Goal: Task Accomplishment & Management: Use online tool/utility

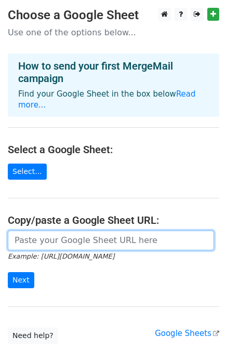
click at [112, 230] on input "url" at bounding box center [111, 240] width 206 height 20
paste input "[URL][DOMAIN_NAME]"
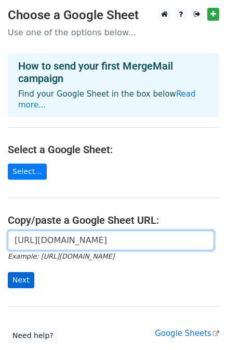
type input "[URL][DOMAIN_NAME]"
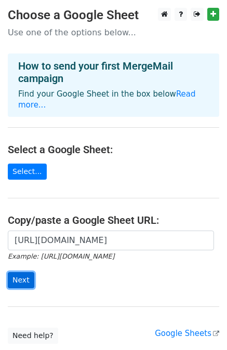
scroll to position [0, 0]
click at [23, 272] on input "Next" at bounding box center [21, 280] width 26 height 16
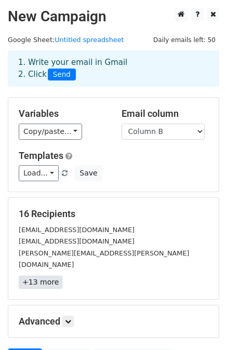
click at [33, 276] on link "+13 more" at bounding box center [41, 282] width 44 height 13
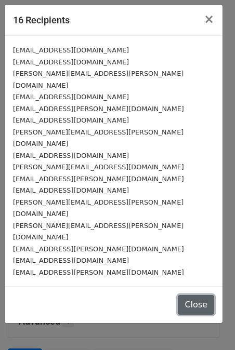
click at [197, 295] on button "Close" at bounding box center [196, 305] width 36 height 20
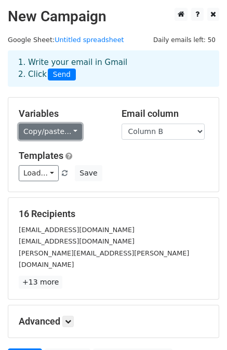
click at [53, 135] on link "Copy/paste..." at bounding box center [50, 132] width 63 height 16
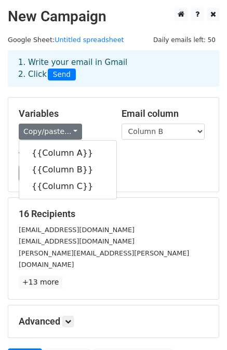
click at [126, 175] on div "Load... No templates saved Save" at bounding box center [113, 173] width 205 height 16
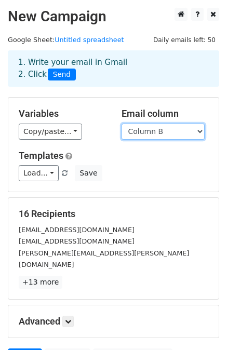
click at [148, 130] on select "Column A Column B Column C" at bounding box center [162, 132] width 83 height 16
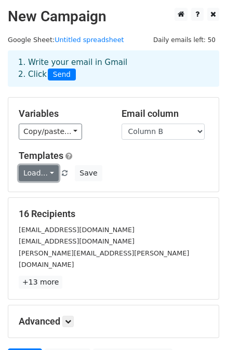
click at [39, 178] on link "Load..." at bounding box center [39, 173] width 40 height 16
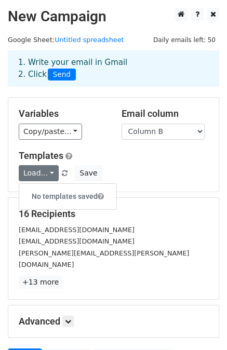
click at [157, 220] on div "16 Recipients rahul@24hourstutor.com shekhar.bhandari@kotak.com rinki.bhandari@…" at bounding box center [113, 248] width 189 height 80
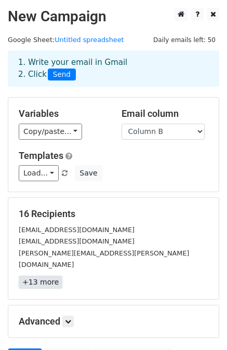
click at [48, 276] on link "+13 more" at bounding box center [41, 282] width 44 height 13
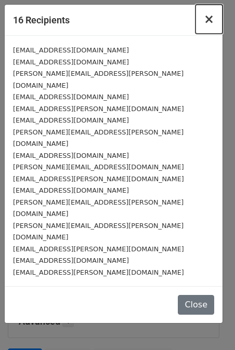
click at [208, 23] on span "×" at bounding box center [208, 19] width 10 height 15
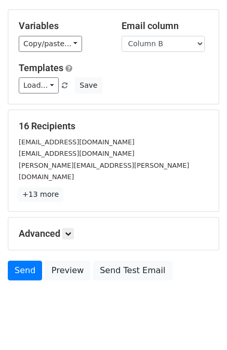
scroll to position [93, 0]
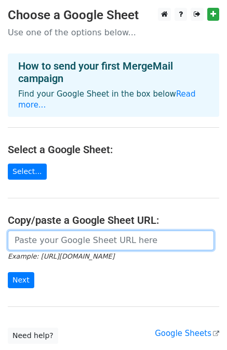
click at [81, 233] on input "url" at bounding box center [111, 240] width 206 height 20
paste input "https://docs.google.com/spreadsheets/d/1fs8XnOunXjfC4tqEtDxXYmypy-H5yoHCqJ3pjHL…"
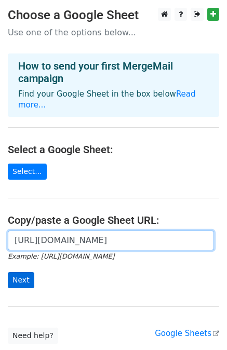
type input "https://docs.google.com/spreadsheets/d/1fs8XnOunXjfC4tqEtDxXYmypy-H5yoHCqJ3pjHL…"
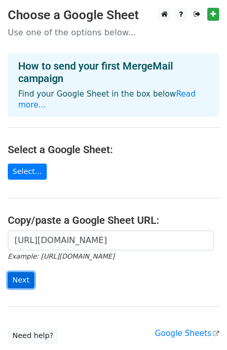
scroll to position [0, 0]
click at [23, 272] on input "Next" at bounding box center [21, 280] width 26 height 16
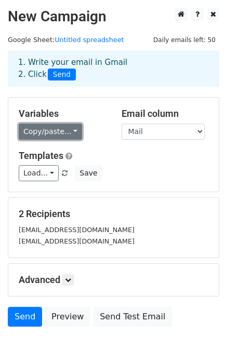
click at [67, 131] on link "Copy/paste..." at bounding box center [50, 132] width 63 height 16
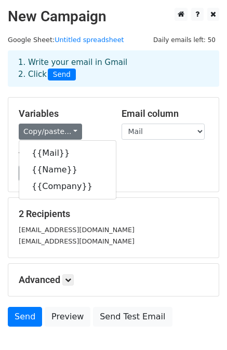
click at [130, 170] on div "Load... No templates saved Save" at bounding box center [113, 173] width 205 height 16
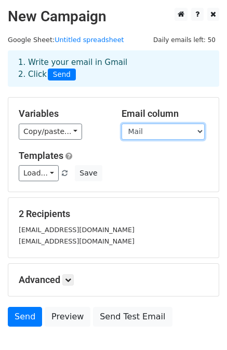
click at [147, 135] on select "Mail Name Company" at bounding box center [162, 132] width 83 height 16
click at [98, 155] on h5 "Templates" at bounding box center [113, 155] width 189 height 11
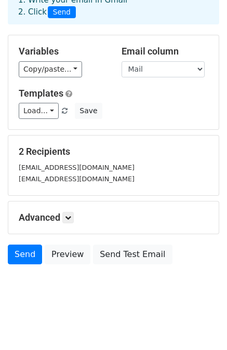
scroll to position [63, 0]
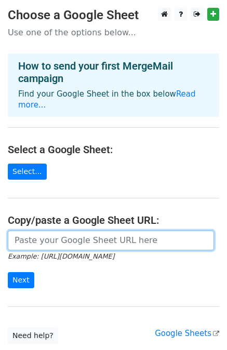
click at [69, 230] on input "url" at bounding box center [111, 240] width 206 height 20
paste input "https://docs.google.com/spreadsheets/d/1fs8XnOunXjfC4tqEtDxXYmypy-H5yoHCqJ3pjHL…"
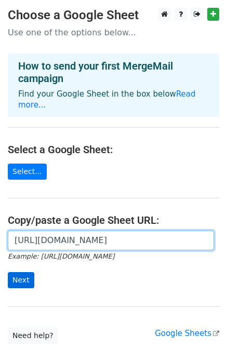
type input "https://docs.google.com/spreadsheets/d/1fs8XnOunXjfC4tqEtDxXYmypy-H5yoHCqJ3pjHL…"
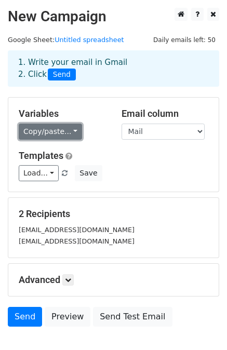
click at [69, 131] on link "Copy/paste..." at bounding box center [50, 132] width 63 height 16
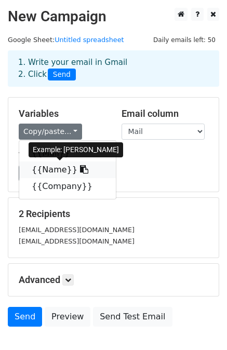
click at [80, 168] on icon at bounding box center [84, 169] width 8 height 8
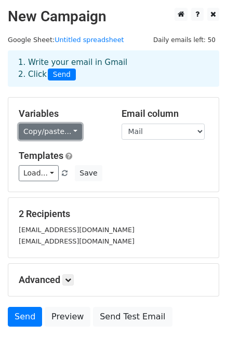
click at [56, 135] on link "Copy/paste..." at bounding box center [50, 132] width 63 height 16
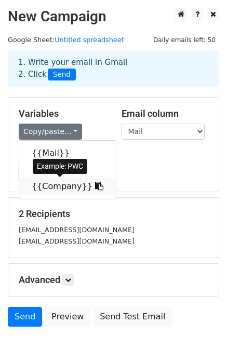
click at [64, 178] on link "{{Company}}" at bounding box center [67, 186] width 97 height 17
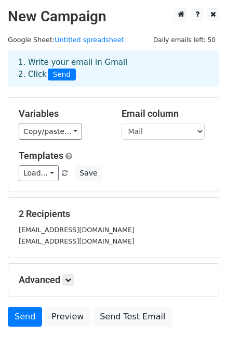
click at [59, 75] on span "Send" at bounding box center [62, 75] width 28 height 12
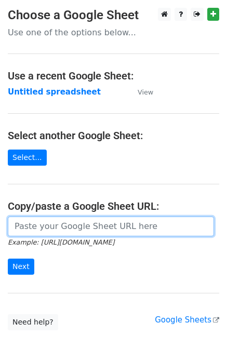
click at [69, 225] on input "url" at bounding box center [111, 226] width 206 height 20
paste input "[URL][DOMAIN_NAME]"
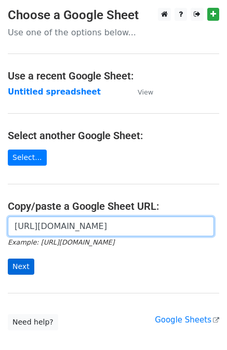
type input "[URL][DOMAIN_NAME]"
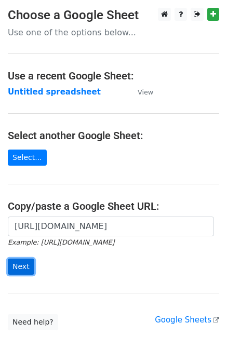
scroll to position [0, 0]
click at [19, 267] on input "Next" at bounding box center [21, 267] width 26 height 16
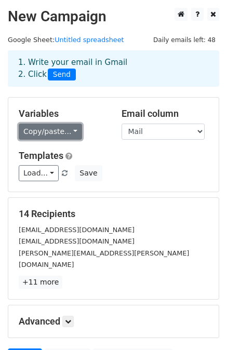
click at [62, 131] on link "Copy/paste..." at bounding box center [50, 132] width 63 height 16
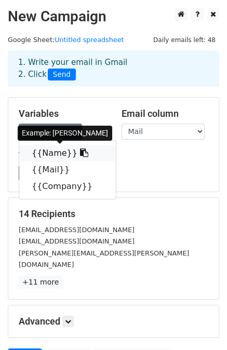
click at [48, 153] on link "{{Name}}" at bounding box center [67, 153] width 97 height 17
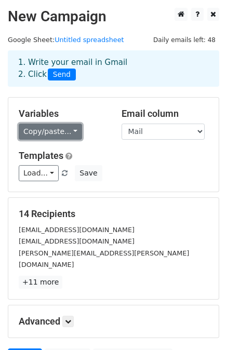
click at [53, 134] on link "Copy/paste..." at bounding box center [50, 132] width 63 height 16
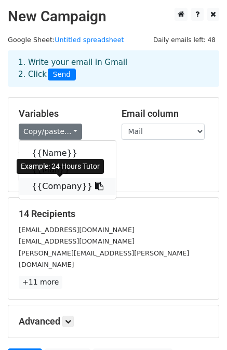
click at [63, 182] on link "{{Company}}" at bounding box center [67, 186] width 97 height 17
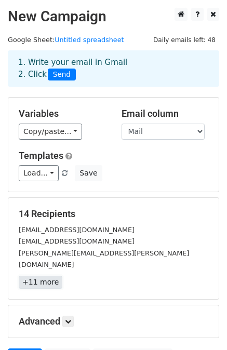
click at [40, 276] on link "+11 more" at bounding box center [41, 282] width 44 height 13
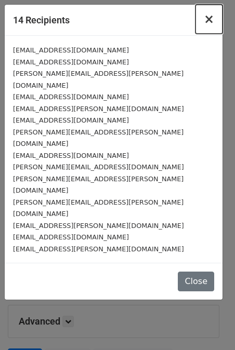
click at [205, 25] on button "×" at bounding box center [208, 19] width 27 height 29
